Goal: Task Accomplishment & Management: Complete application form

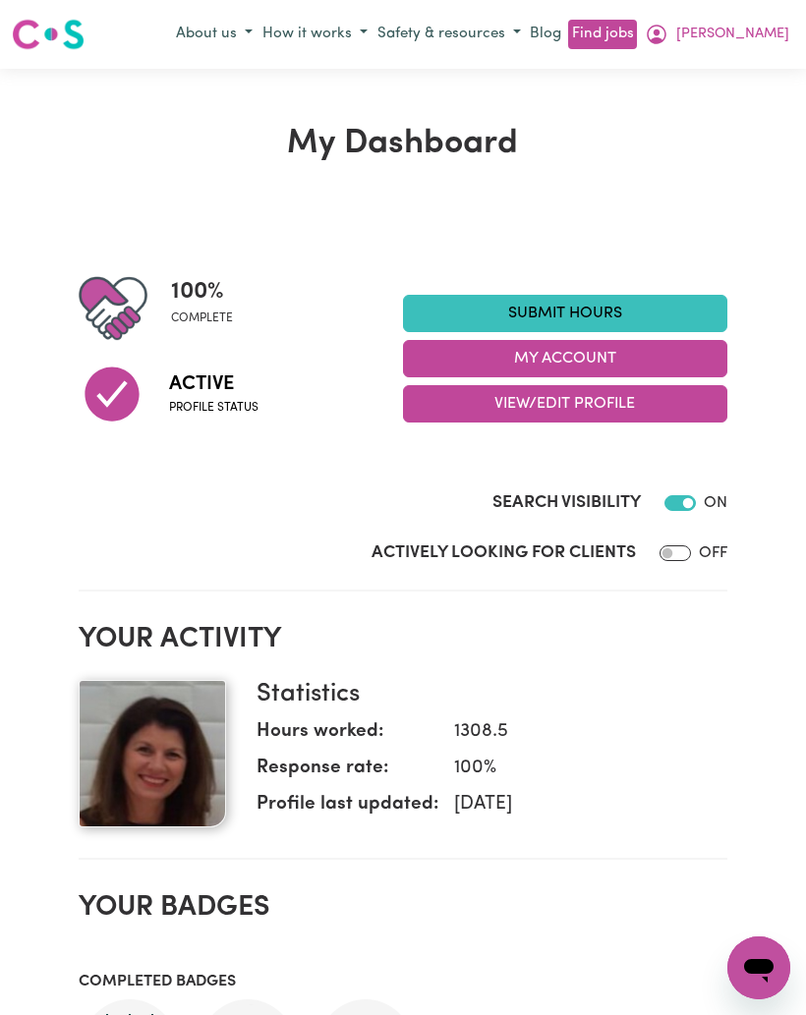
click at [637, 299] on link "Submit Hours" at bounding box center [565, 313] width 324 height 37
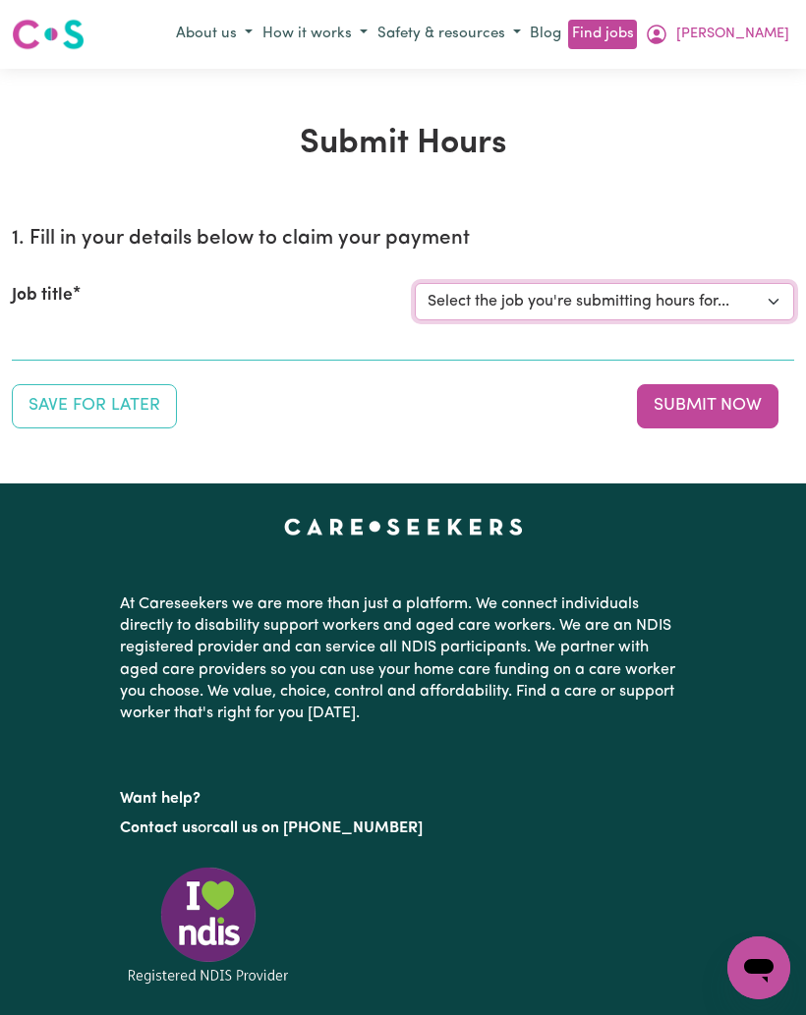
click at [665, 297] on select "Select the job you're submitting hours for... [[PERSON_NAME]] Support Worker Ne…" at bounding box center [604, 301] width 379 height 37
select select "12525"
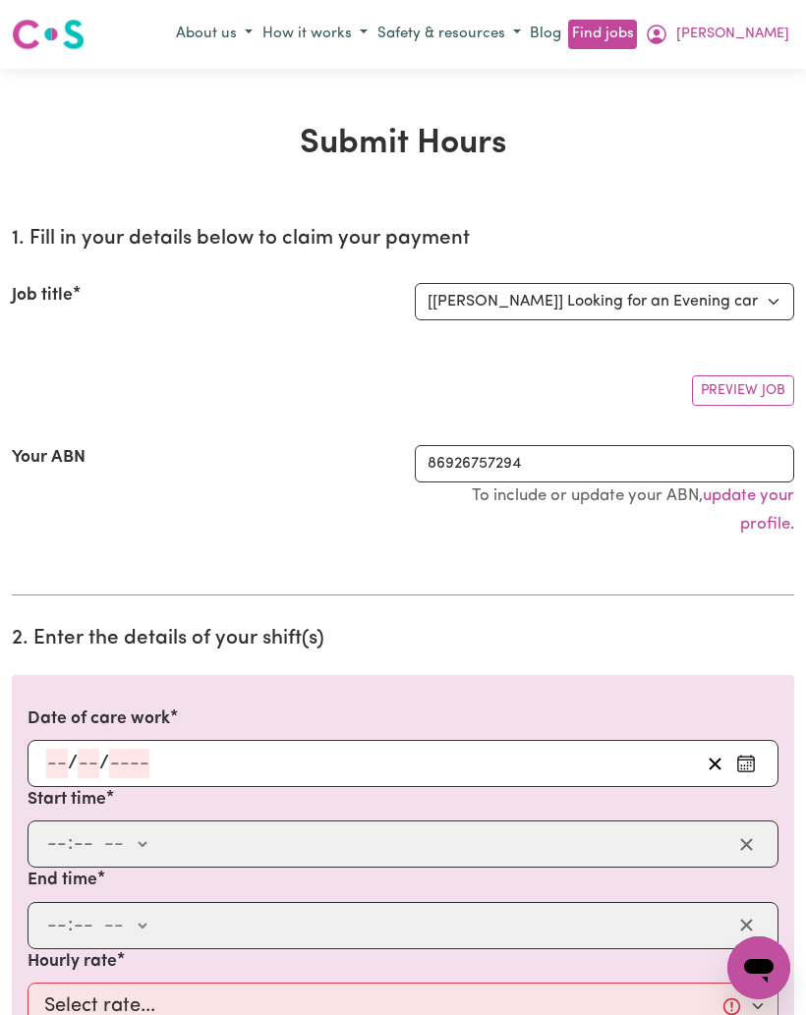
click at [750, 765] on icon "Enter the date of care work" at bounding box center [746, 764] width 20 height 20
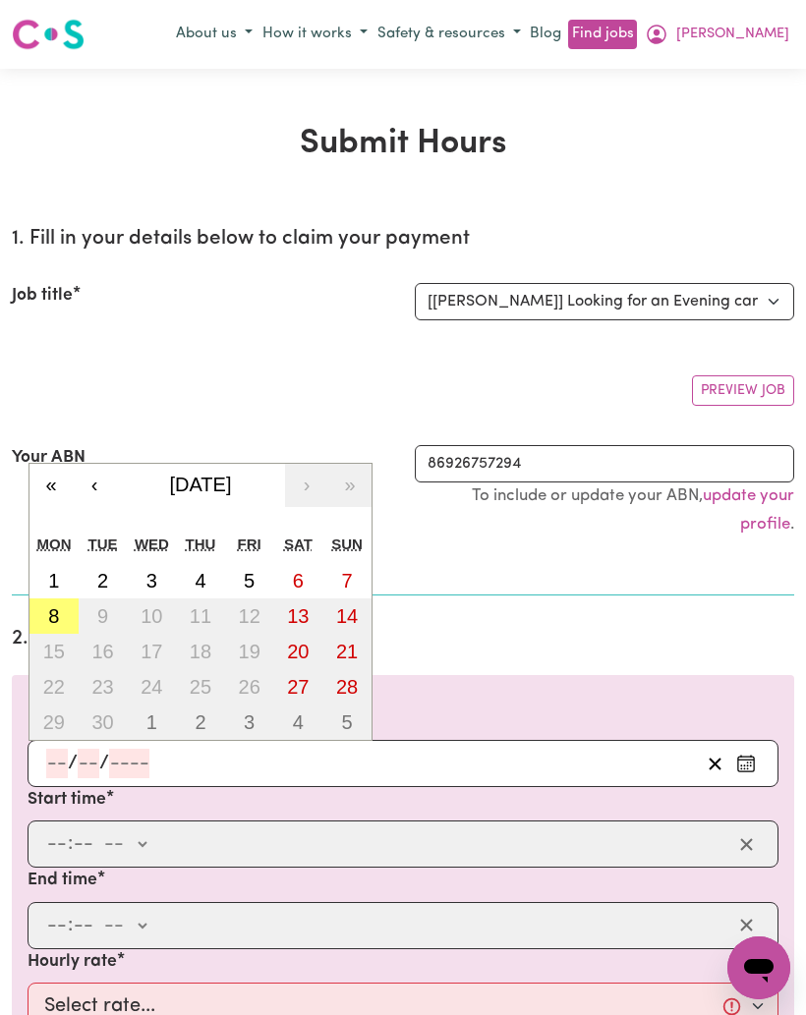
click at [41, 615] on button "8" at bounding box center [53, 616] width 49 height 35
type input "[DATE]"
type input "8"
type input "9"
type input "2025"
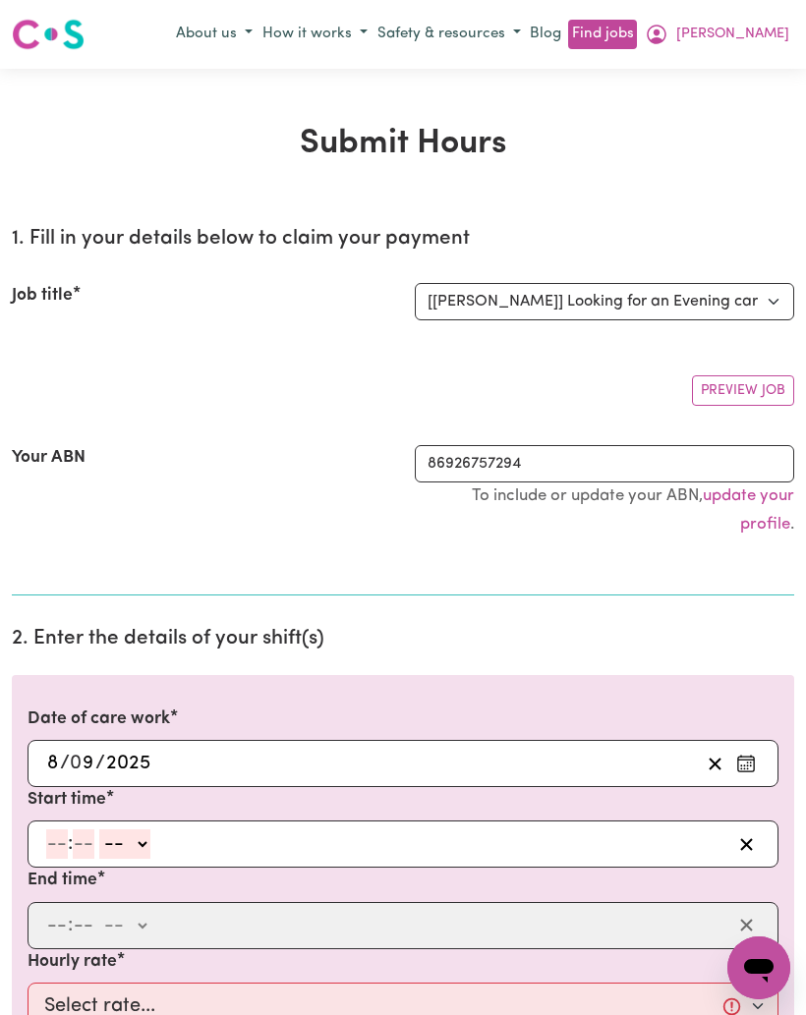
click at [46, 840] on input "number" at bounding box center [57, 843] width 22 height 29
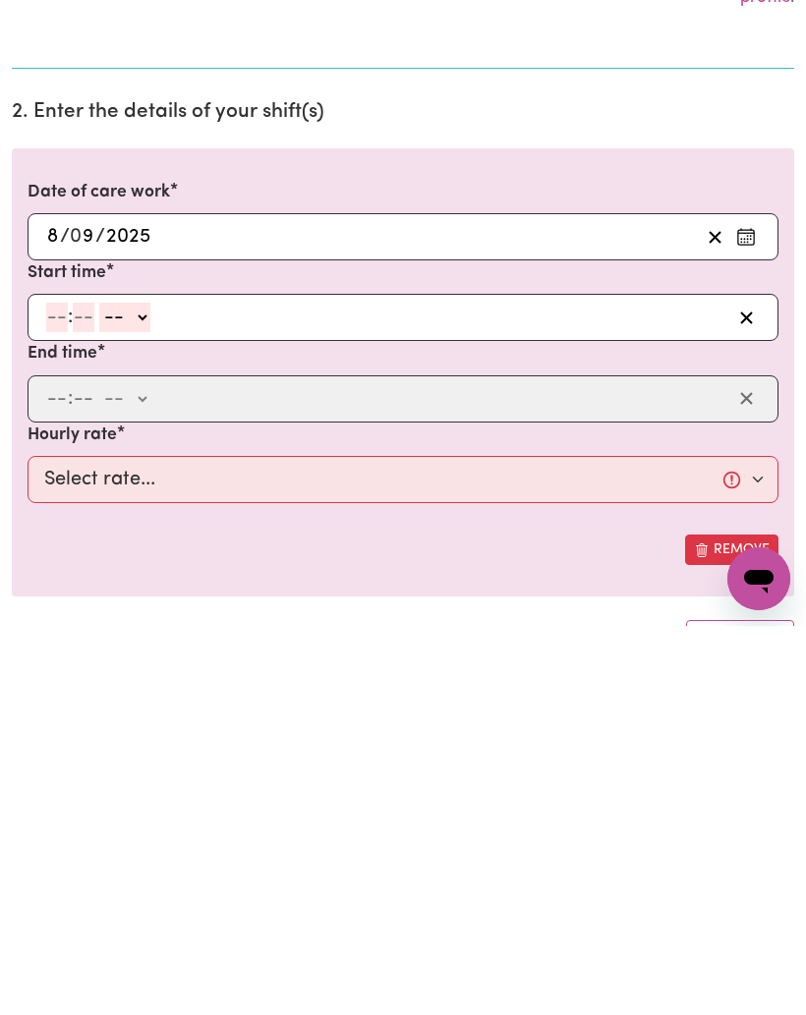
type input "6"
type input "0"
click at [137, 692] on select "-- am pm" at bounding box center [121, 706] width 51 height 29
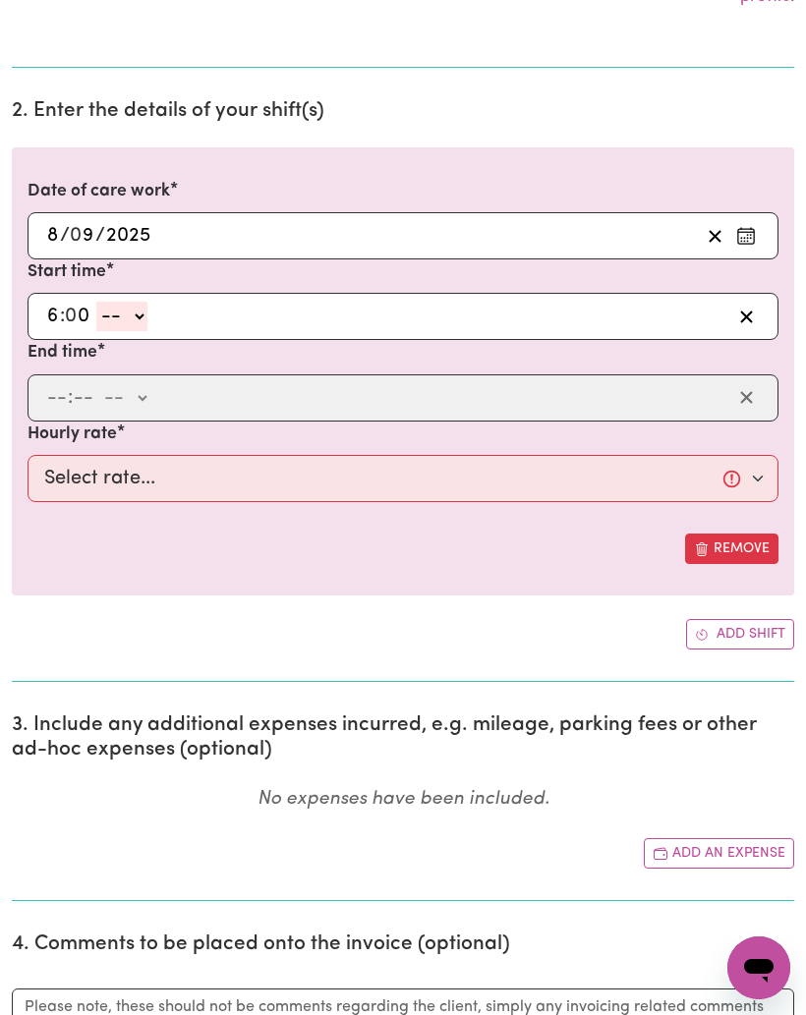
select select "pm"
type input "18:00"
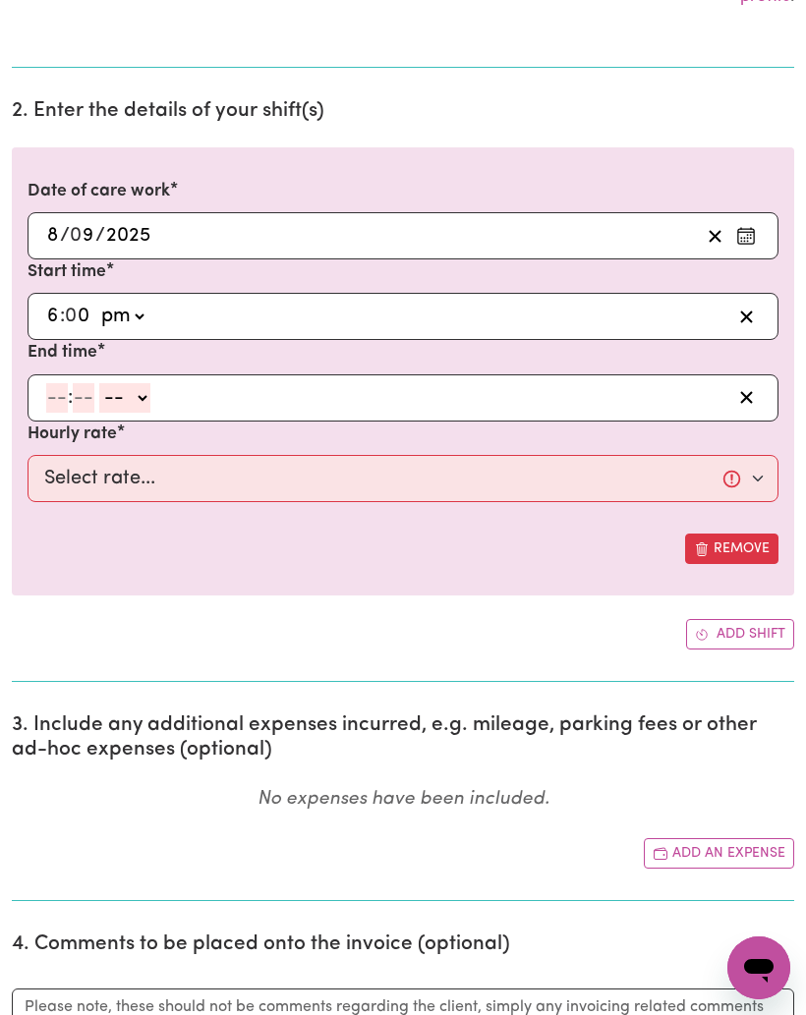
click at [48, 389] on input "number" at bounding box center [57, 397] width 22 height 29
type input "10"
type input "0"
click at [154, 392] on select "-- am pm" at bounding box center [128, 398] width 51 height 29
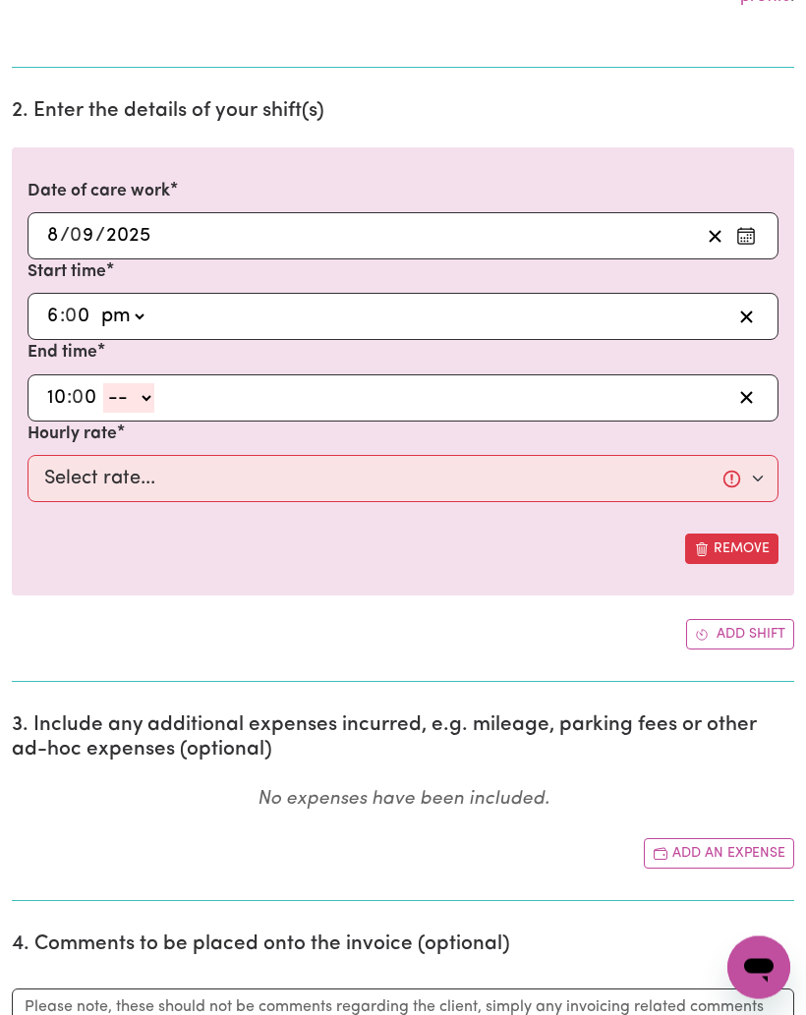
select select "pm"
type input "22:00"
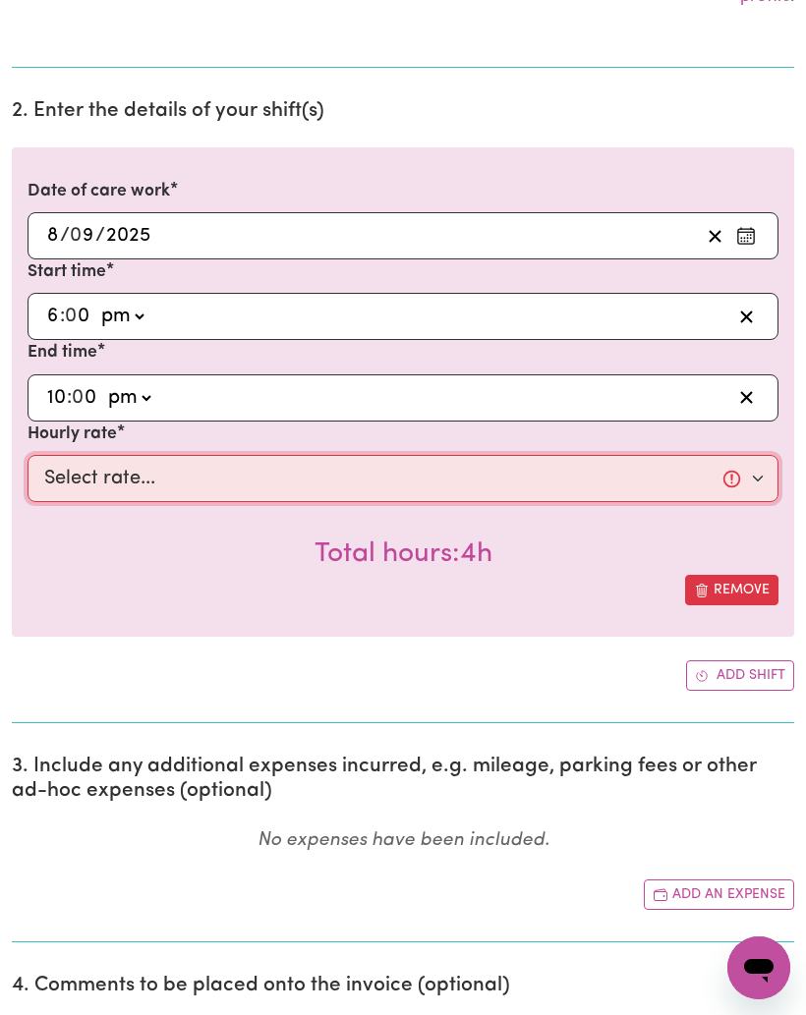
click at [295, 457] on select "Select rate... $60.00 (Weekday)" at bounding box center [403, 478] width 751 height 47
click at [318, 481] on select "Select rate... $60.00 (Weekday)" at bounding box center [403, 478] width 751 height 47
select select "60-Weekday"
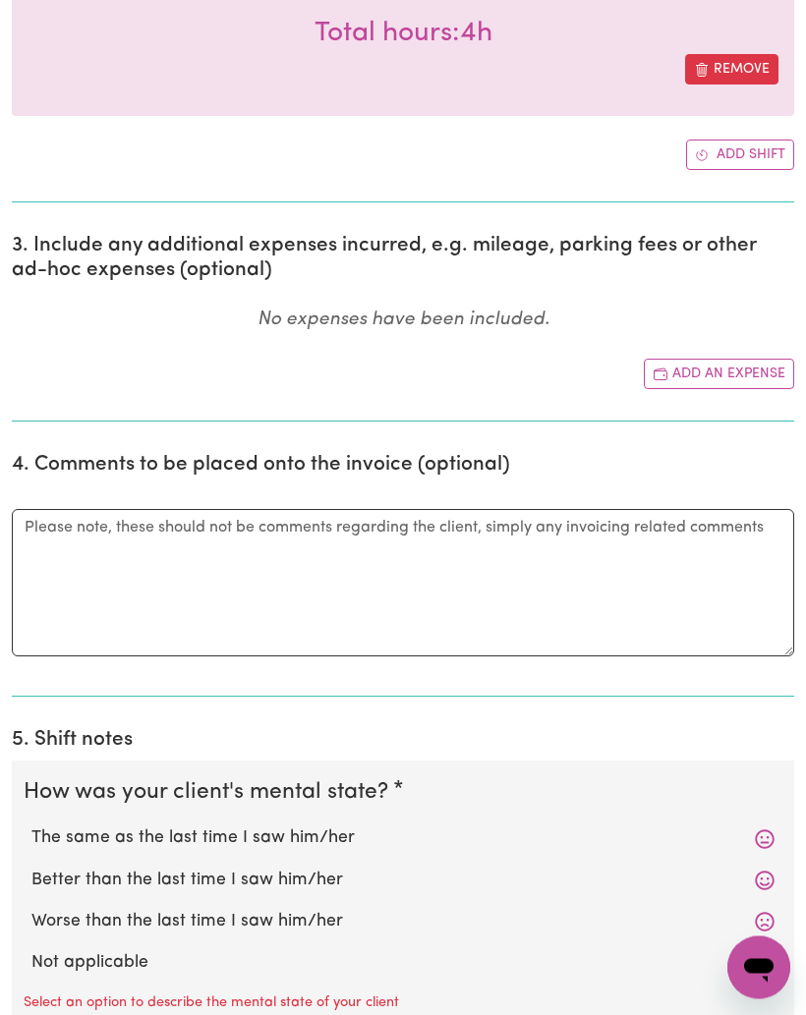
scroll to position [1044, 0]
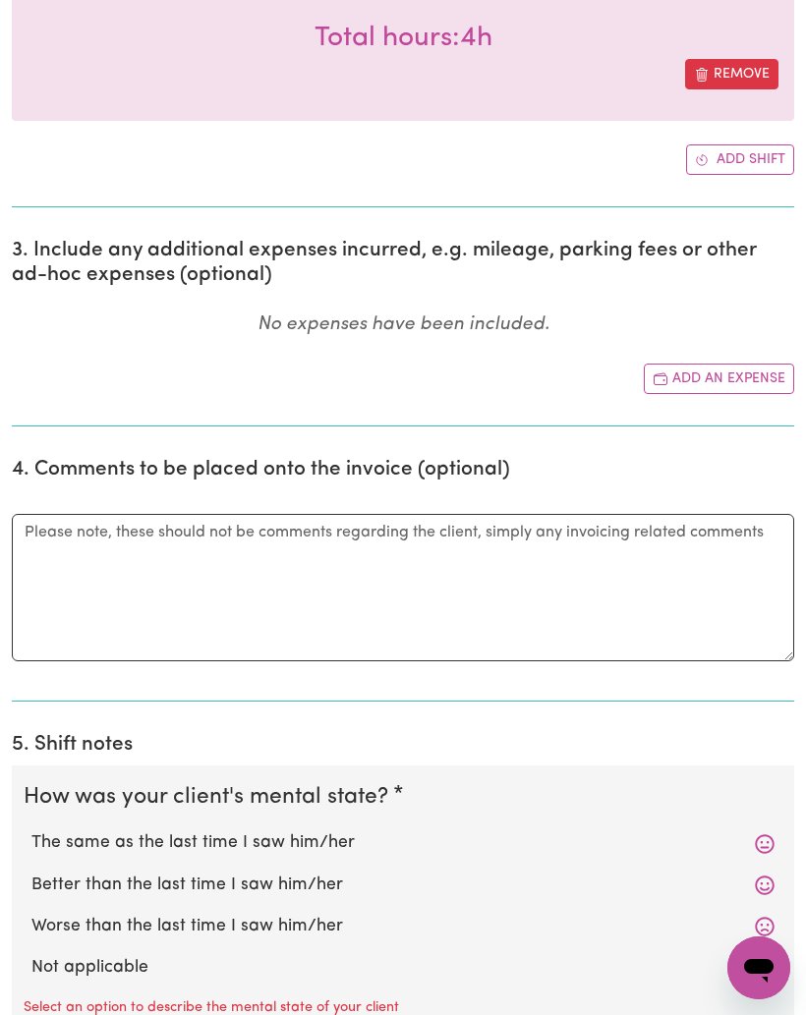
click at [318, 834] on label "The same as the last time I saw him/her" at bounding box center [402, 843] width 743 height 26
click at [31, 830] on input "The same as the last time I saw him/her" at bounding box center [30, 829] width 1 height 1
radio input "true"
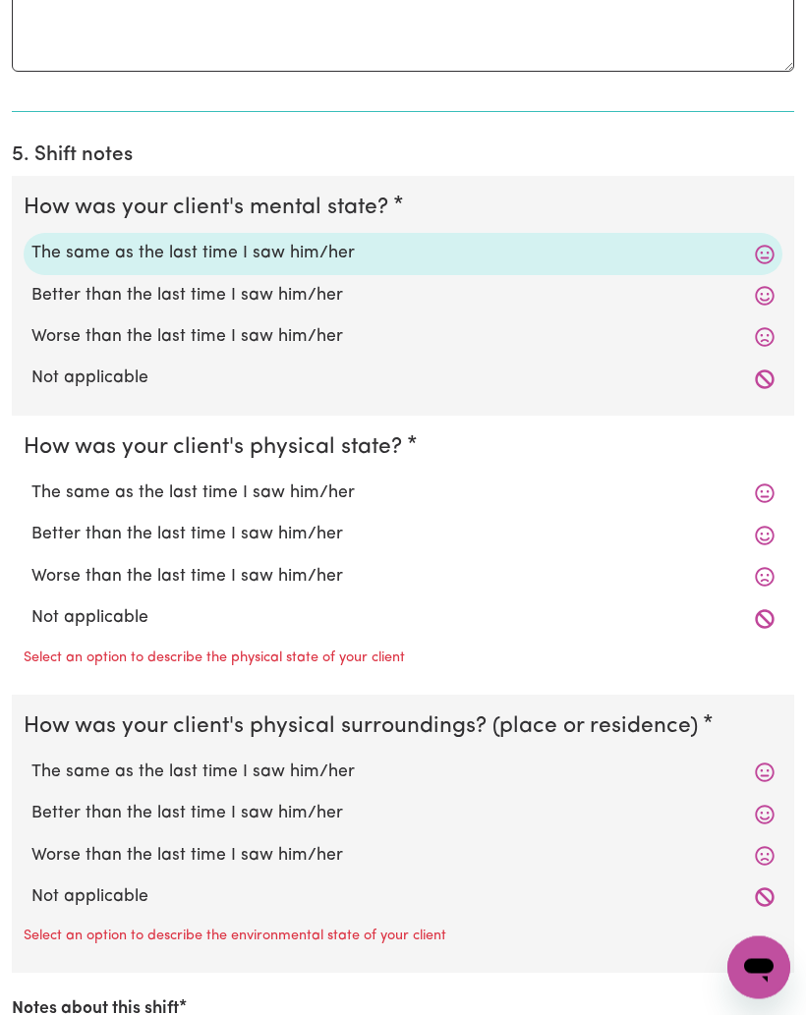
scroll to position [1635, 0]
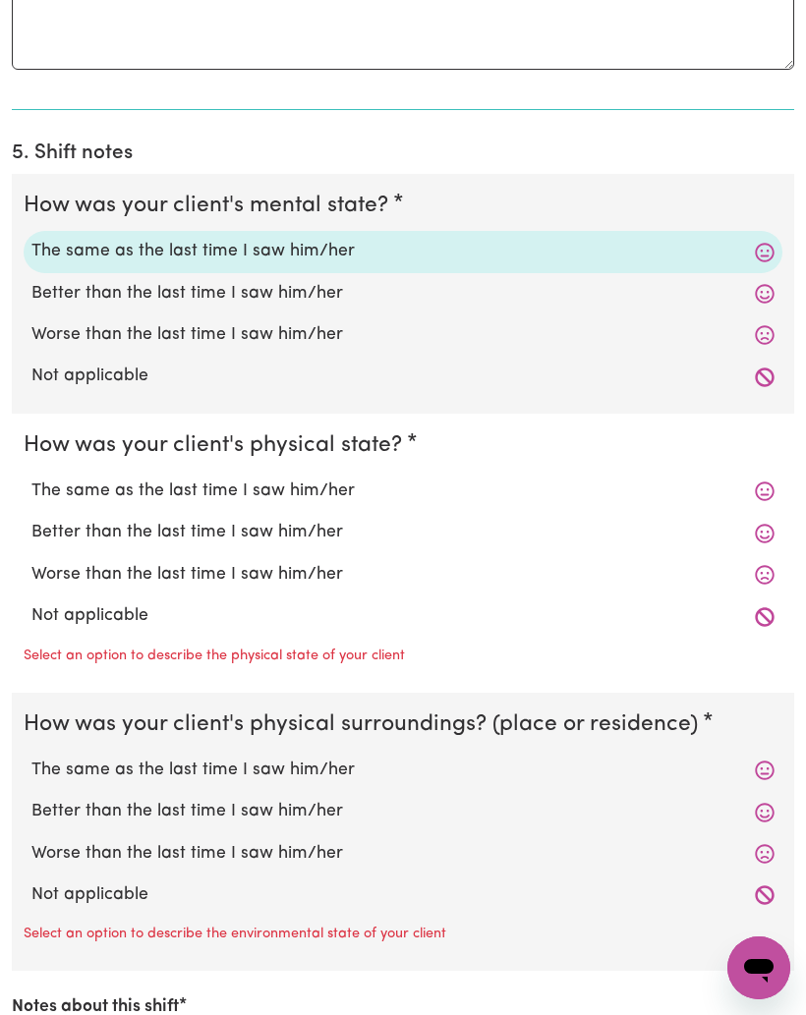
click at [318, 479] on label "The same as the last time I saw him/her" at bounding box center [402, 492] width 743 height 26
click at [31, 478] on input "The same as the last time I saw him/her" at bounding box center [30, 478] width 1 height 1
radio input "true"
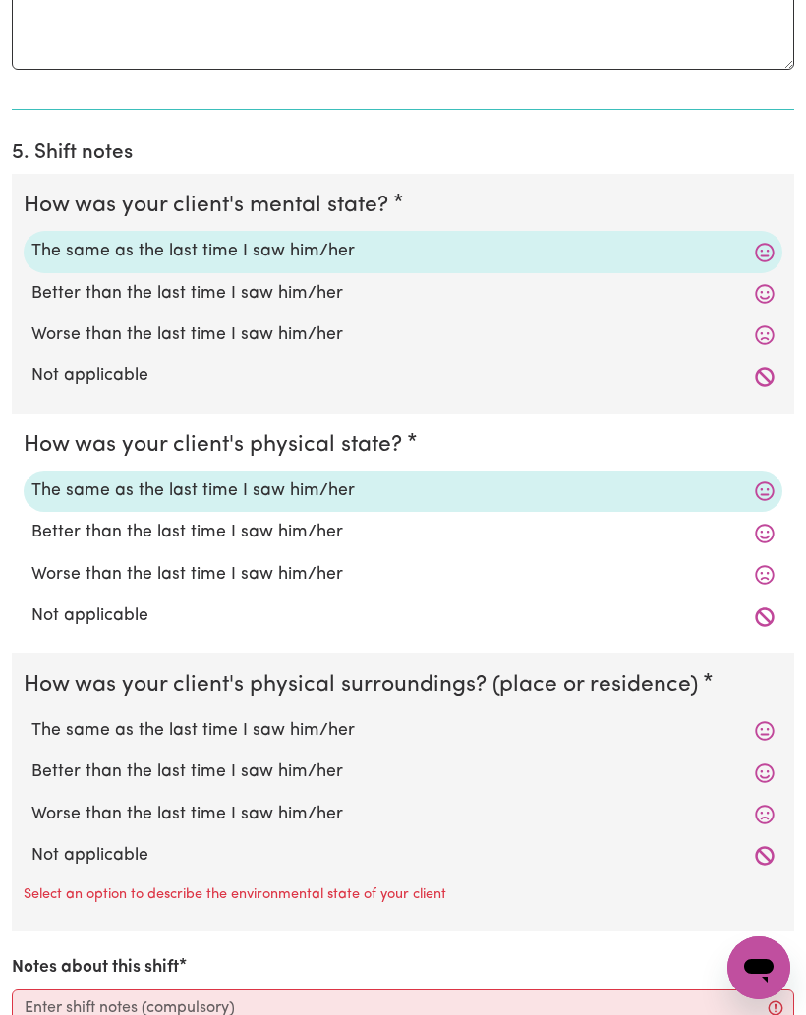
click at [318, 718] on label "The same as the last time I saw him/her" at bounding box center [402, 731] width 743 height 26
click at [31, 717] on input "The same as the last time I saw him/her" at bounding box center [30, 717] width 1 height 1
radio input "true"
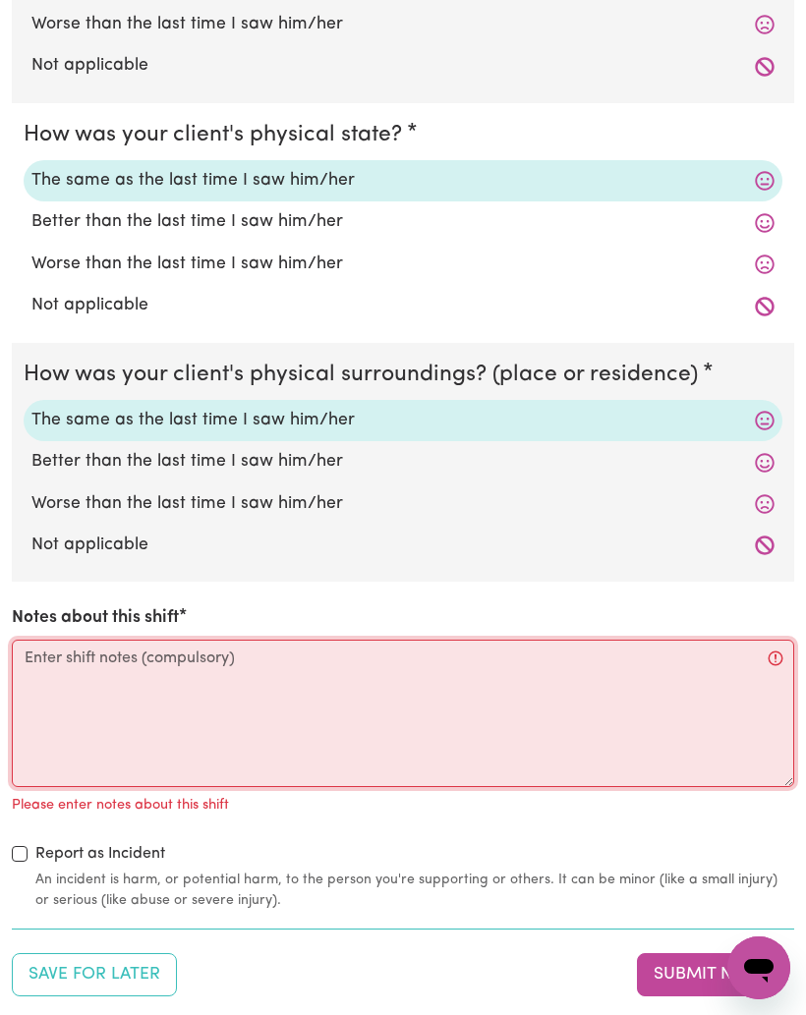
click at [400, 691] on textarea "Notes about this shift" at bounding box center [403, 713] width 782 height 147
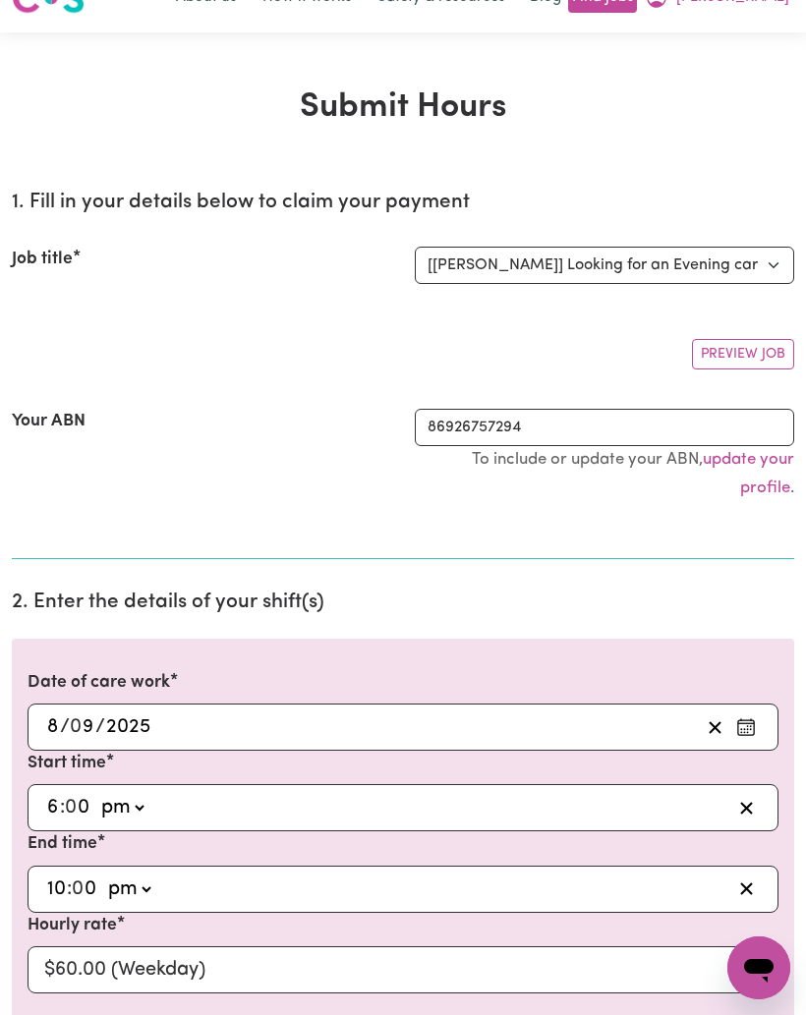
scroll to position [0, 0]
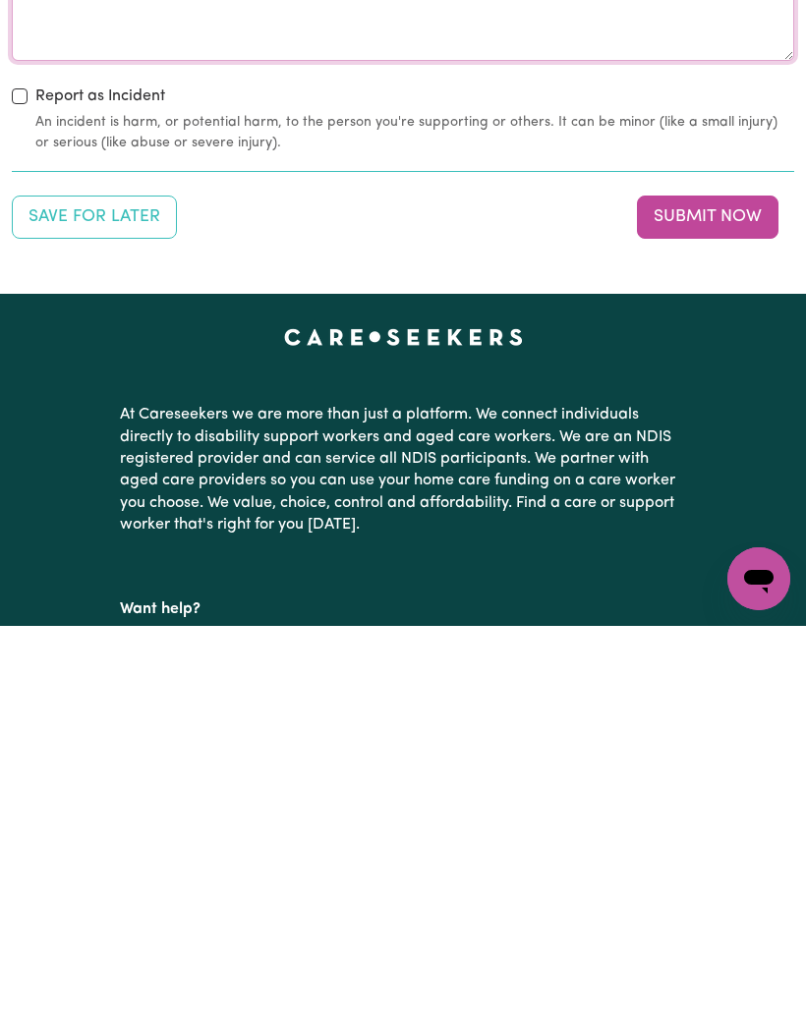
type textarea "Tonight we had [PERSON_NAME] and Salad for dinner. After dinner I ironed, we wa…"
click at [741, 585] on button "Submit Now" at bounding box center [708, 606] width 142 height 43
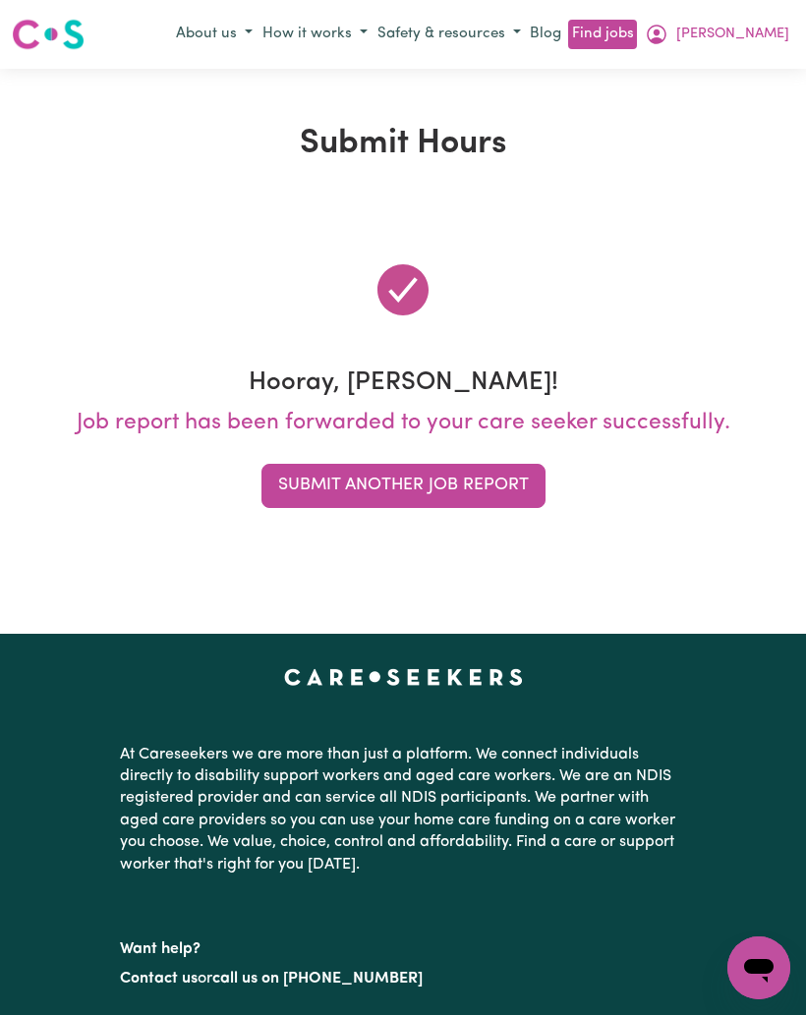
click at [773, 35] on span "[PERSON_NAME]" at bounding box center [732, 35] width 113 height 22
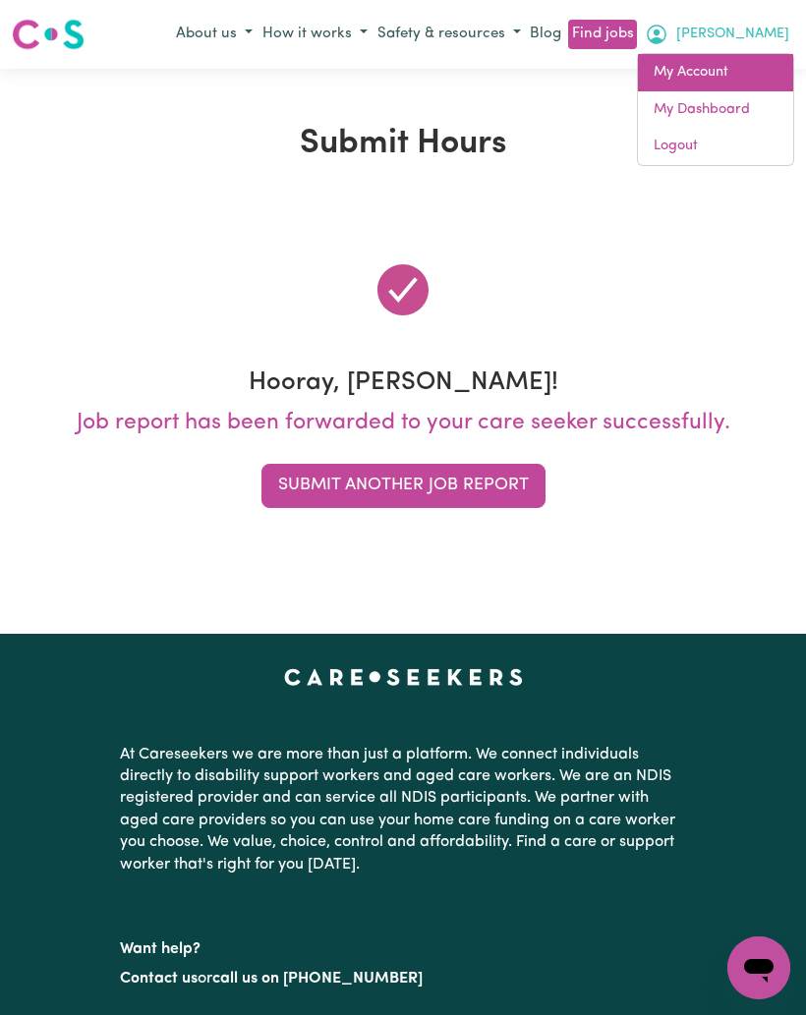
click at [714, 70] on link "My Account" at bounding box center [715, 72] width 155 height 37
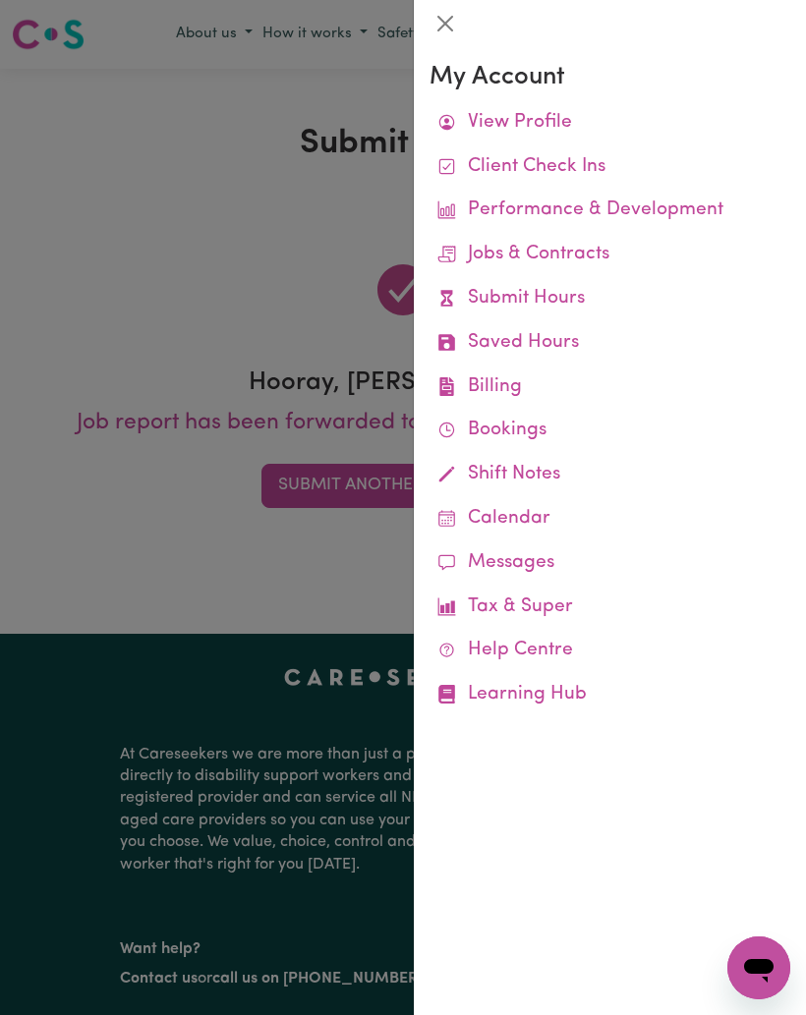
click at [0, 0] on link "Job Reports" at bounding box center [0, 0] width 0 height 0
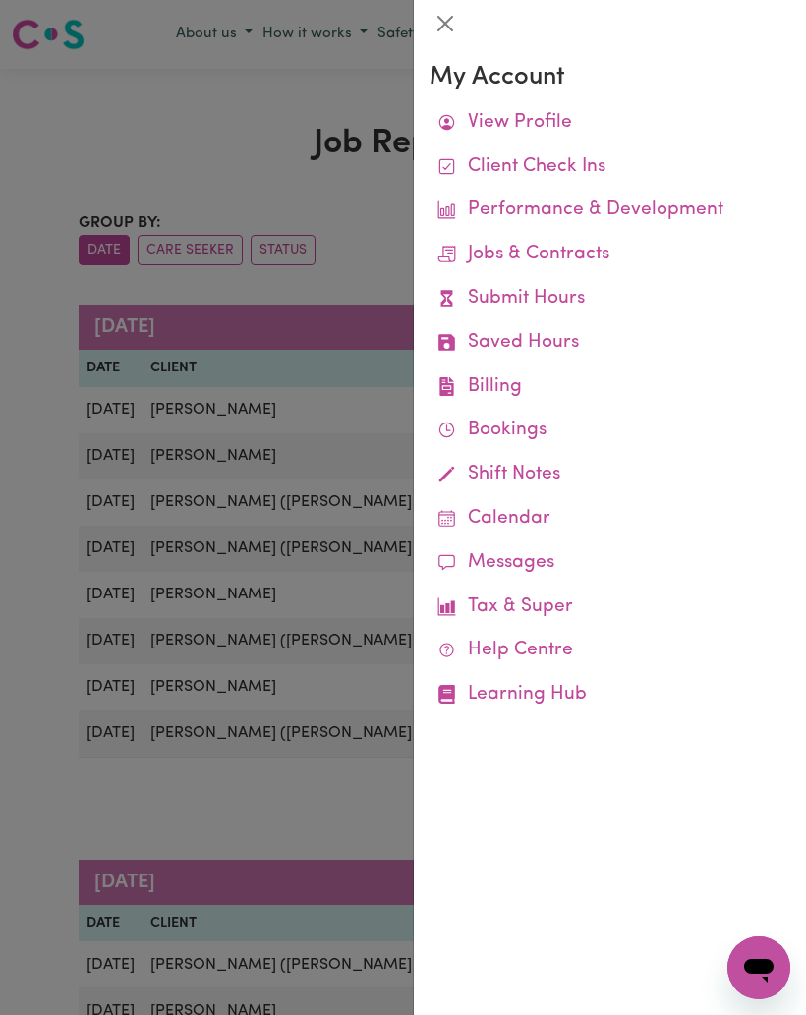
click at [353, 584] on div at bounding box center [403, 507] width 806 height 1015
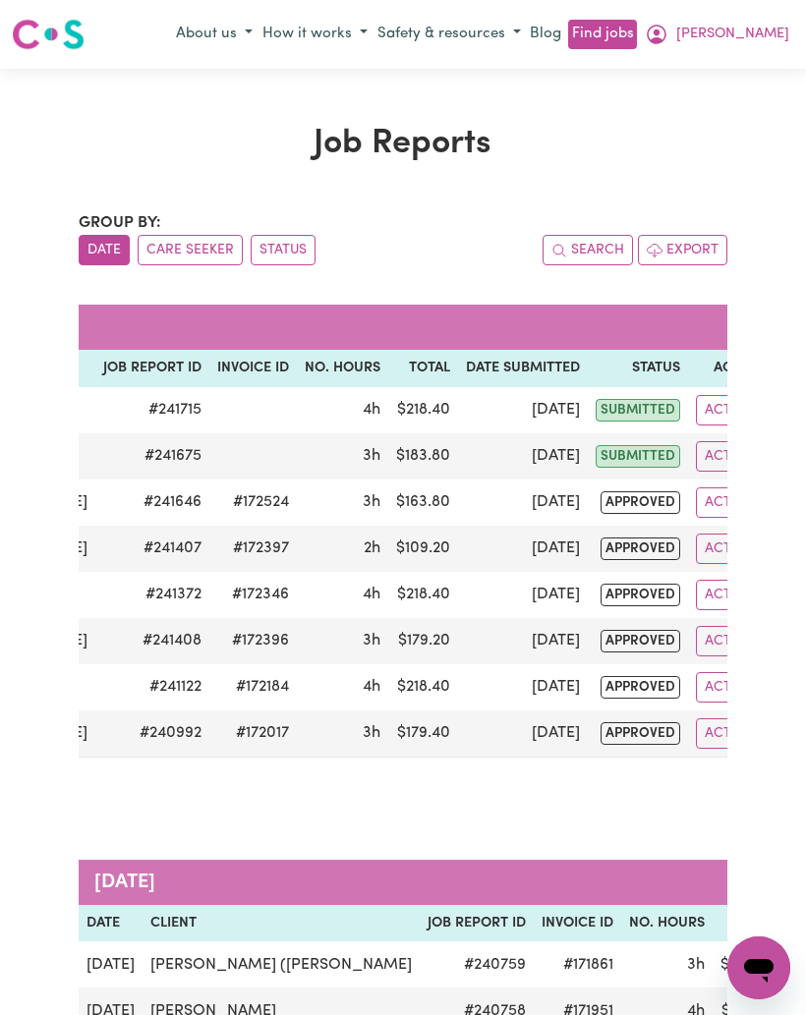
scroll to position [0, 328]
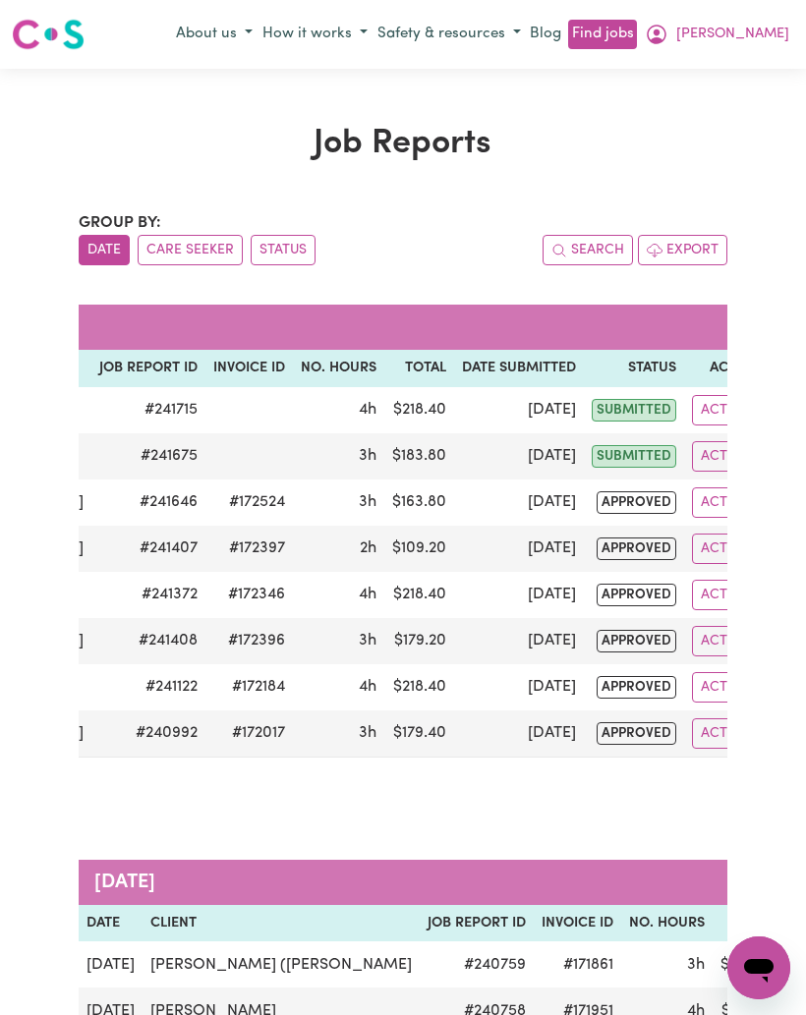
click at [761, 46] on button "[PERSON_NAME]" at bounding box center [717, 34] width 154 height 33
click at [727, 71] on link "My Account" at bounding box center [715, 72] width 155 height 37
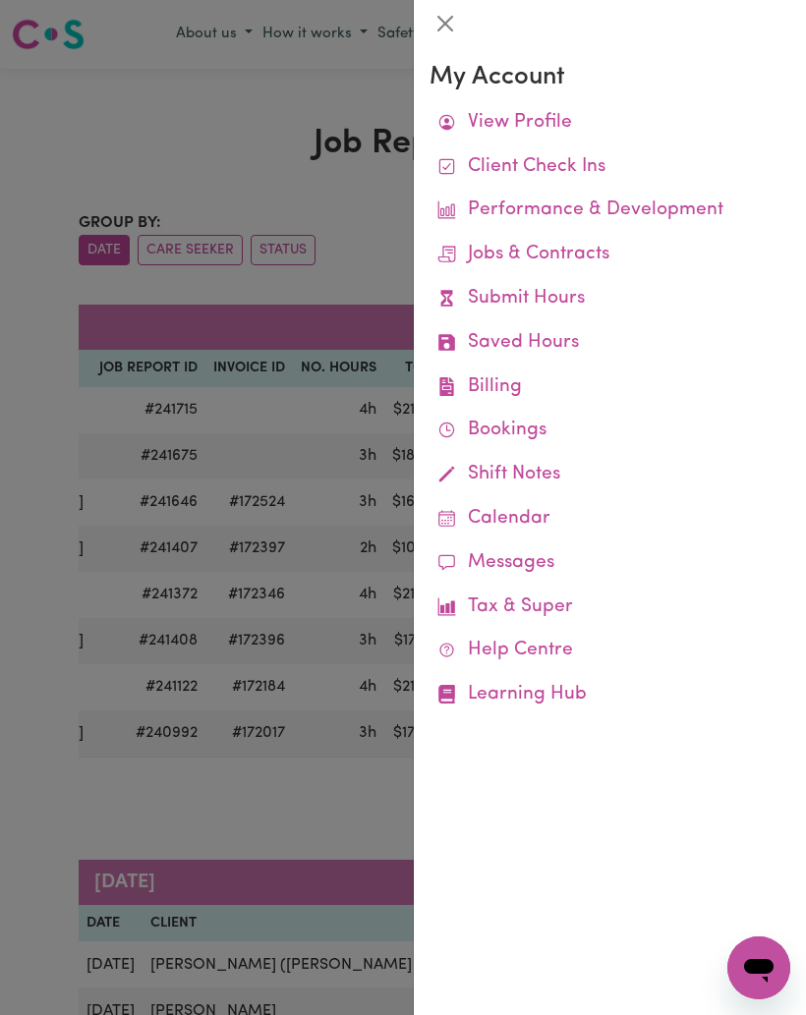
click at [0, 0] on link "Remittances" at bounding box center [0, 0] width 0 height 0
